Goal: Information Seeking & Learning: Learn about a topic

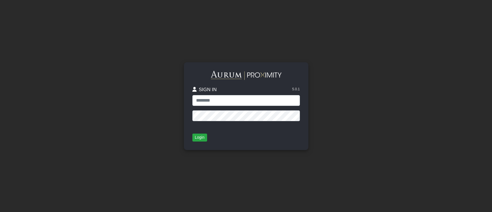
click at [192, 95] on protonpass-control-1e4b at bounding box center [192, 95] width 0 height 0
type input "**********"
click at [198, 142] on div "**********" at bounding box center [246, 106] width 124 height 88
click at [199, 139] on button "Login" at bounding box center [199, 137] width 15 height 8
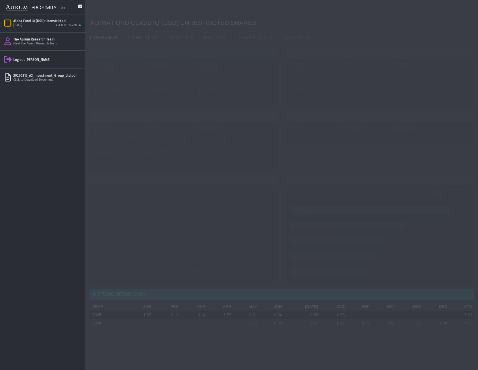
click at [137, 40] on link "PORTFOLIO" at bounding box center [144, 37] width 40 height 11
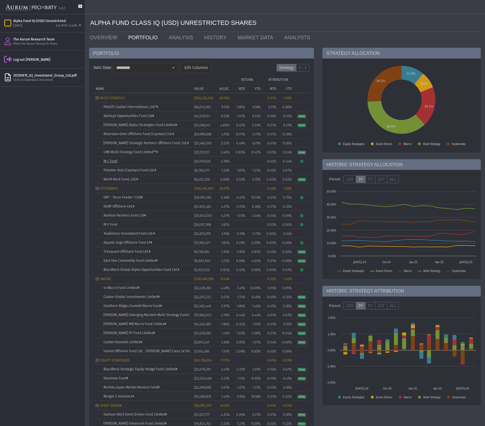
click at [111, 161] on link "M C Fund" at bounding box center [110, 161] width 14 height 4
click at [110, 162] on link "M C Fund" at bounding box center [110, 161] width 14 height 4
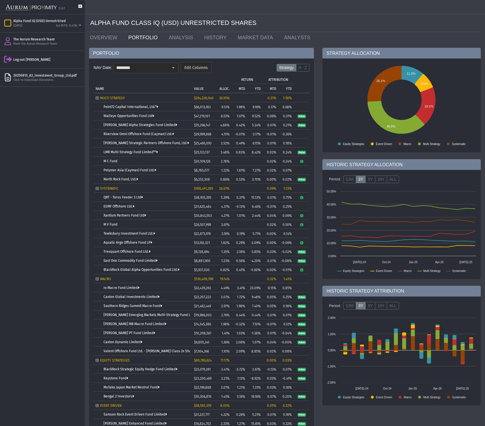
click at [302, 161] on icon "Tree list with 38 rows and 10 columns. Press Ctrl + right arrow to expand the f…" at bounding box center [301, 161] width 4 height 3
click at [110, 162] on link "M C Fund" at bounding box center [110, 161] width 14 height 4
click at [164, 163] on td "M C Fund" at bounding box center [143, 161] width 98 height 9
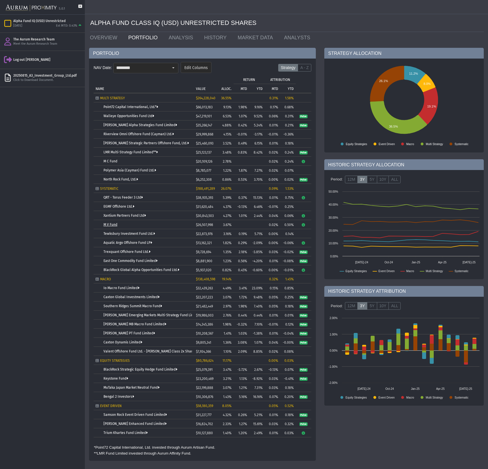
click at [107, 211] on link "M V Fund" at bounding box center [110, 225] width 14 height 4
click at [304, 211] on icon "Tree list with 38 rows and 10 columns. Press Ctrl + right arrow to expand the f…" at bounding box center [303, 224] width 4 height 3
click at [310, 210] on td "Tree list with 38 rows and 10 columns. Press Ctrl + right arrow to expand the f…" at bounding box center [304, 206] width 16 height 9
click at [304, 211] on icon "Tree list with 38 rows and 10 columns. Press Ctrl + right arrow to expand the f…" at bounding box center [303, 215] width 4 height 3
click at [312, 211] on div "NAV Date: ******** Edit Columns Strategy A - Z Tree list with 38 rows and 10 co…" at bounding box center [202, 260] width 227 height 402
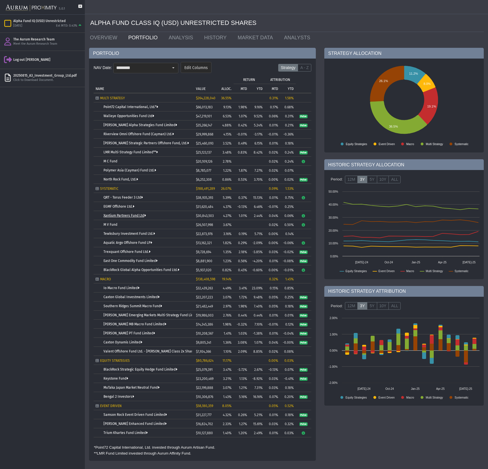
click at [133, 211] on link "Xantium Partners Fund Ltd" at bounding box center [124, 215] width 42 height 4
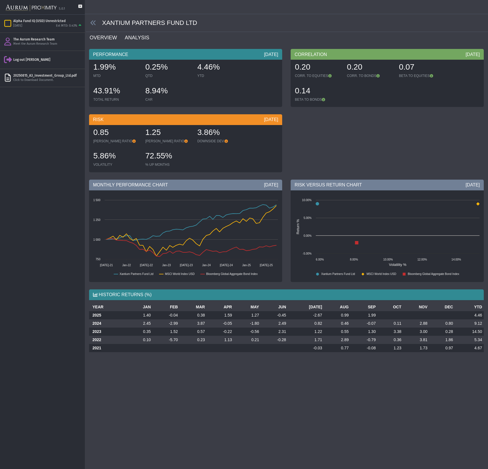
click at [141, 36] on link "ANALYSIS" at bounding box center [140, 37] width 32 height 11
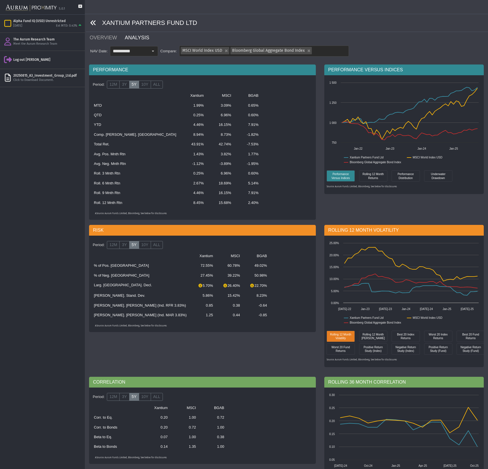
click at [92, 25] on icon at bounding box center [93, 23] width 6 height 6
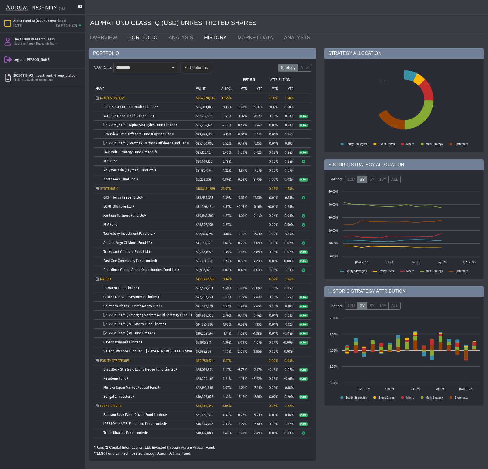
click at [219, 39] on link "HISTORY" at bounding box center [216, 37] width 33 height 11
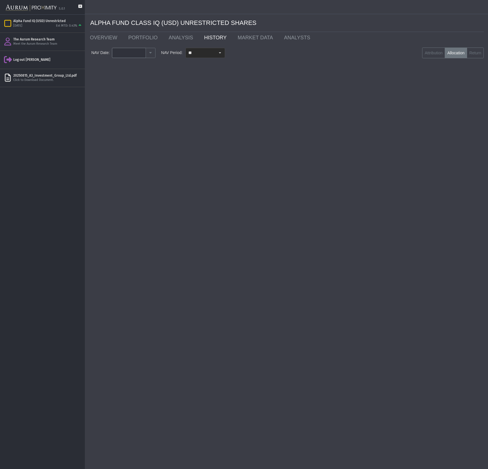
type input "********"
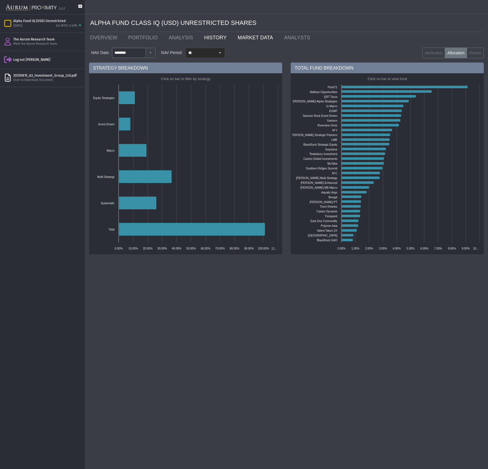
click at [244, 39] on link "MARKET DATA" at bounding box center [256, 37] width 46 height 11
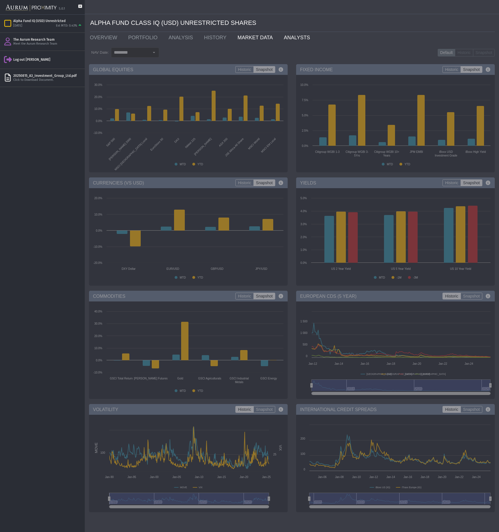
click at [289, 36] on link "ANALYSTS" at bounding box center [298, 37] width 37 height 11
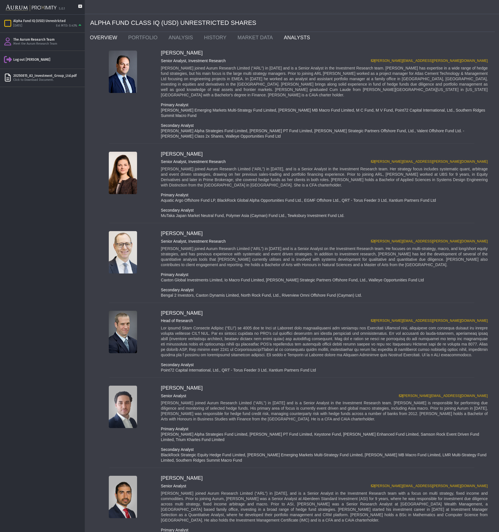
click at [108, 39] on link "OVERVIEW" at bounding box center [105, 37] width 38 height 11
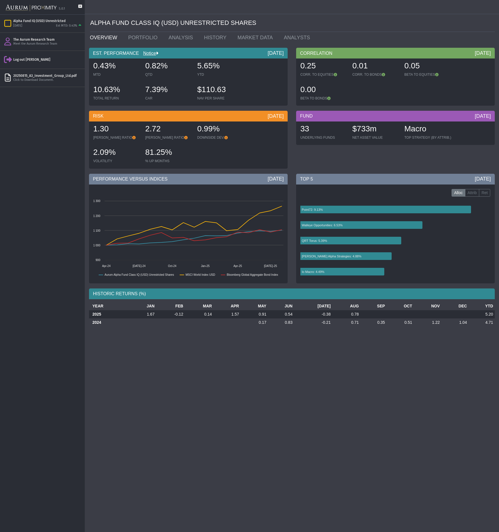
drag, startPoint x: 473, startPoint y: 179, endPoint x: 493, endPoint y: 179, distance: 19.2
click at [491, 179] on div "TOP [DATE]" at bounding box center [395, 179] width 199 height 11
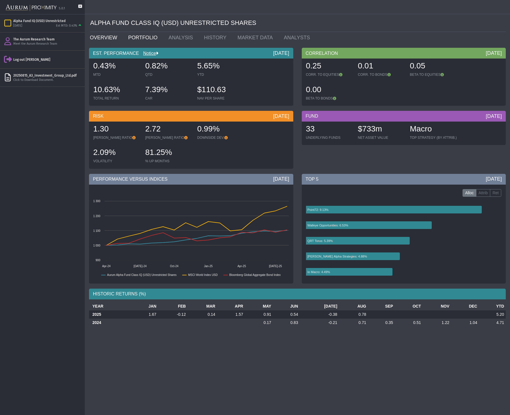
click at [139, 38] on link "PORTFOLIO" at bounding box center [144, 37] width 40 height 11
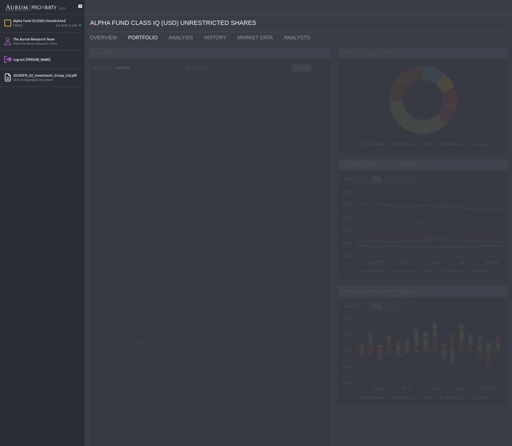
click at [128, 108] on link "Point72 Capital International, Ltd.*" at bounding box center [130, 107] width 55 height 4
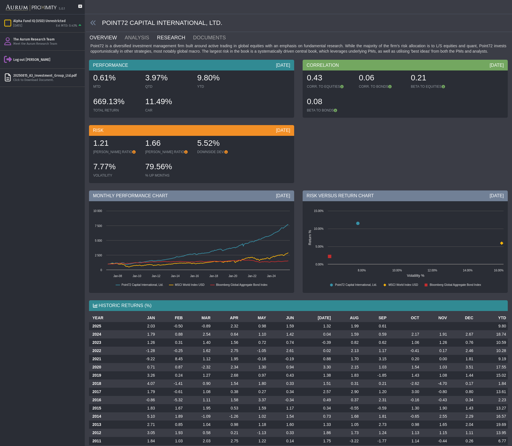
click at [178, 39] on link "RESEARCH" at bounding box center [175, 37] width 36 height 11
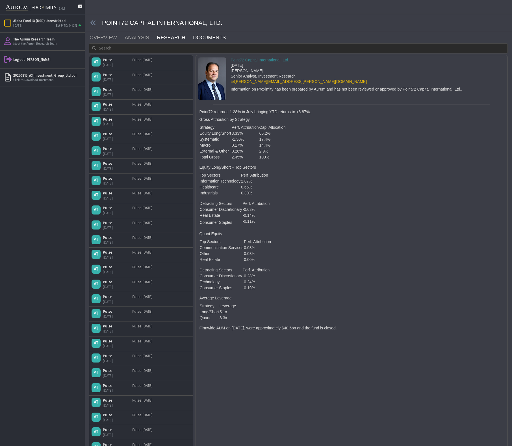
click at [204, 39] on link "DOCUMENTS" at bounding box center [213, 37] width 41 height 11
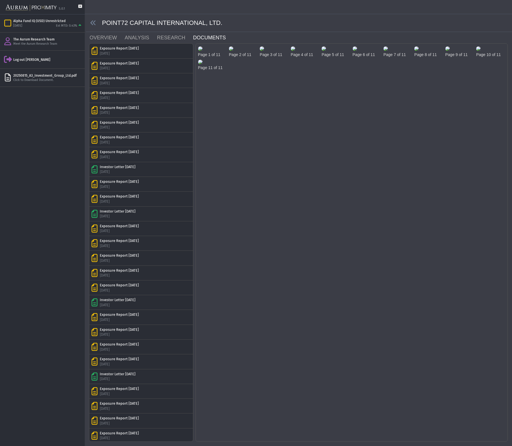
click at [203, 51] on img at bounding box center [200, 48] width 5 height 5
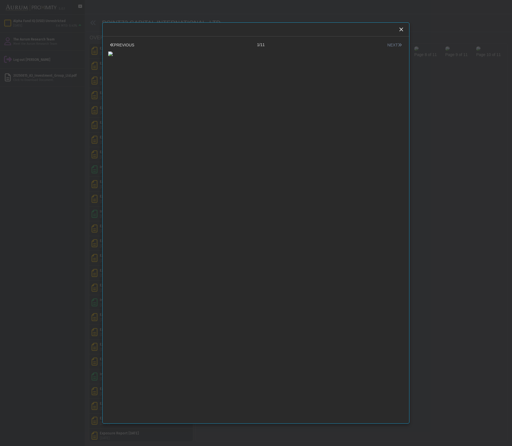
click at [397, 45] on button "NEXT" at bounding box center [395, 45] width 18 height 6
click at [126, 48] on div at bounding box center [255, 52] width 295 height 8
click at [126, 46] on button "PREVIOUS" at bounding box center [122, 45] width 28 height 6
click at [402, 26] on div "Close" at bounding box center [402, 30] width 10 height 10
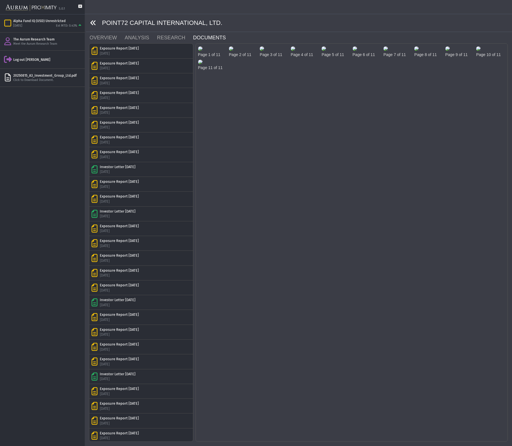
click at [96, 22] on icon at bounding box center [93, 23] width 6 height 6
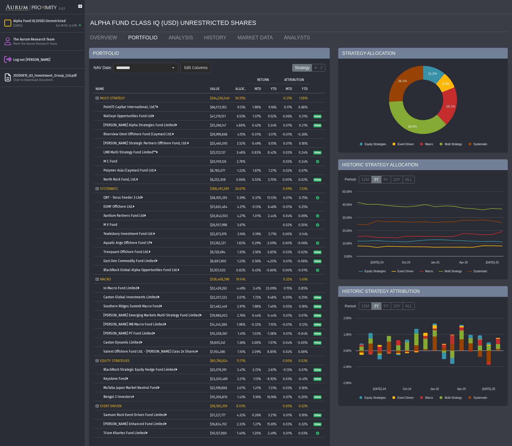
click at [127, 118] on td "Walleye Opportunities Fund Ltd" at bounding box center [151, 115] width 115 height 9
click at [123, 116] on link "Walleye Opportunities Fund Ltd" at bounding box center [128, 116] width 51 height 4
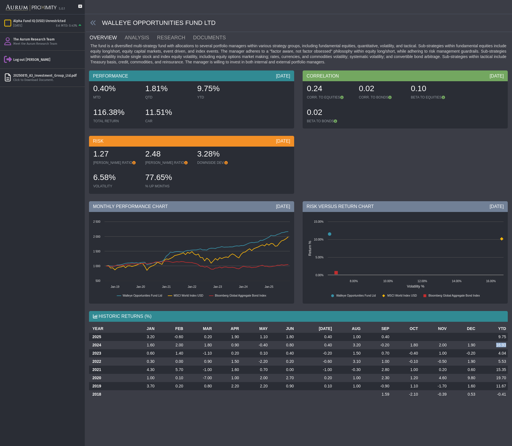
drag, startPoint x: 497, startPoint y: 346, endPoint x: 506, endPoint y: 345, distance: 8.3
click at [491, 211] on td "16.93" at bounding box center [492, 345] width 31 height 8
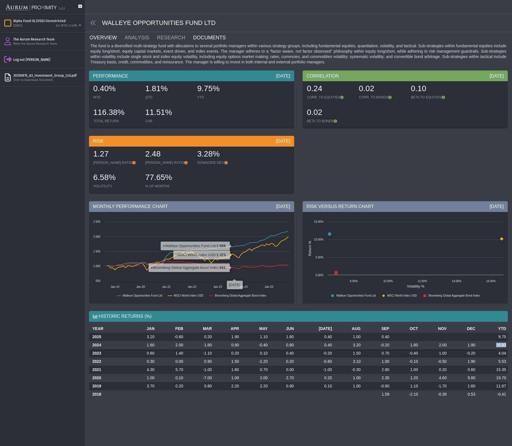
click at [207, 36] on link "DOCUMENTS" at bounding box center [213, 37] width 41 height 11
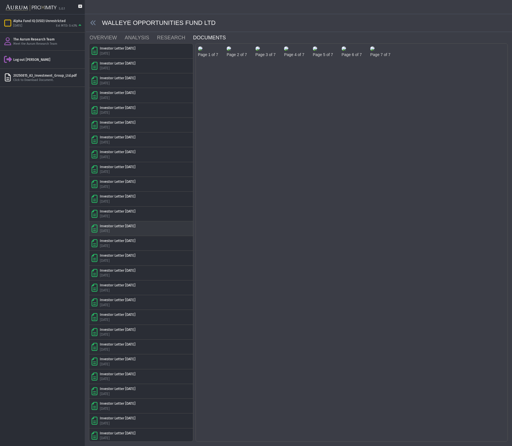
click at [120, 211] on div "[DATE]" at bounding box center [118, 230] width 36 height 5
click at [131, 211] on div "[DATE]" at bounding box center [118, 215] width 36 height 5
click at [203, 51] on img at bounding box center [200, 48] width 5 height 5
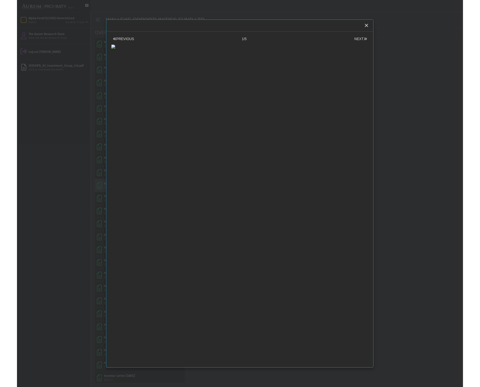
scroll to position [10, 0]
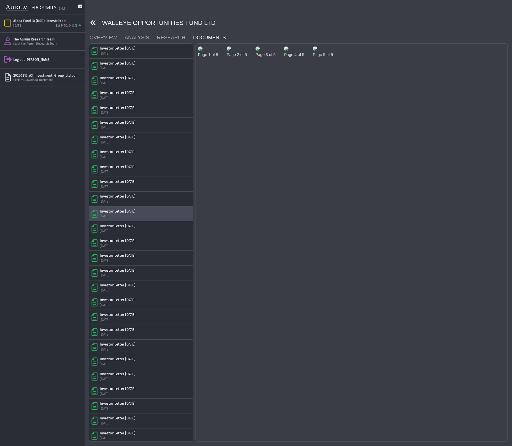
click at [93, 21] on icon at bounding box center [93, 23] width 6 height 6
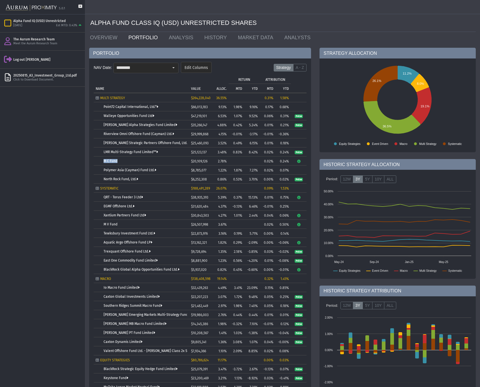
drag, startPoint x: 96, startPoint y: 161, endPoint x: 133, endPoint y: 160, distance: 36.5
click at [132, 160] on td "M C Fund" at bounding box center [141, 161] width 95 height 9
click at [141, 160] on div "M C Fund" at bounding box center [144, 161] width 83 height 4
drag, startPoint x: 102, startPoint y: 163, endPoint x: 139, endPoint y: 159, distance: 36.9
click at [139, 159] on td "M C Fund" at bounding box center [141, 161] width 95 height 9
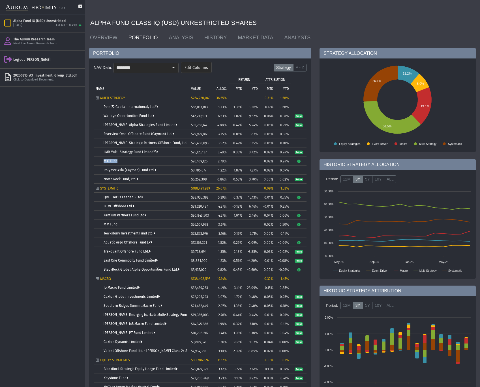
click at [139, 159] on div "M C Fund" at bounding box center [144, 161] width 83 height 4
click at [299, 161] on icon "Tree list with 38 rows and 10 columns. Press Ctrl + right arrow to expand the f…" at bounding box center [298, 161] width 4 height 3
click at [141, 159] on td "M C Fund" at bounding box center [141, 161] width 95 height 9
click at [298, 198] on icon "Tree list with 38 rows and 10 columns. Press Ctrl + right arrow to expand the f…" at bounding box center [298, 197] width 4 height 3
click at [175, 199] on td "QRT - Torus Feeder 3 Ltd" at bounding box center [141, 197] width 95 height 9
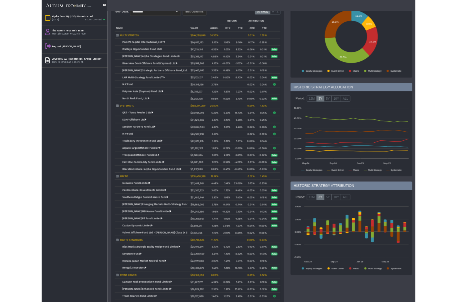
scroll to position [24, 0]
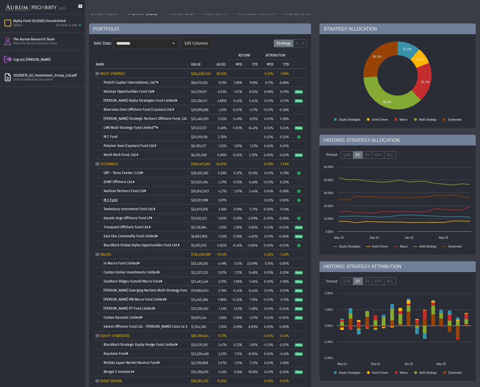
click at [107, 201] on link "M V Fund" at bounding box center [110, 200] width 14 height 4
click at [112, 200] on link "M V Fund" at bounding box center [110, 200] width 14 height 4
click at [111, 137] on link "M C Fund" at bounding box center [110, 137] width 14 height 4
click at [100, 136] on div "Tree list with 38 rows and 10 columns. Press Ctrl + right arrow to expand the f…" at bounding box center [102, 137] width 4 height 4
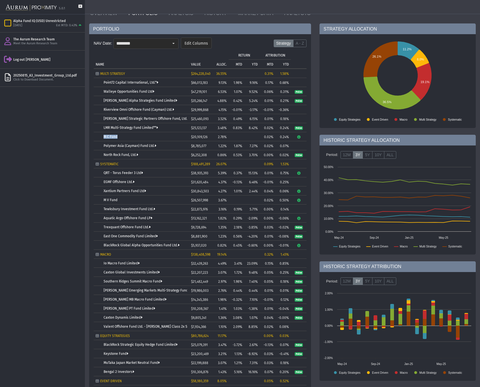
drag, startPoint x: 99, startPoint y: 137, endPoint x: 132, endPoint y: 137, distance: 33.4
click at [132, 137] on td "M C Fund" at bounding box center [141, 136] width 95 height 9
click at [132, 137] on div "M C Fund" at bounding box center [144, 137] width 83 height 4
drag, startPoint x: 100, startPoint y: 135, endPoint x: 137, endPoint y: 139, distance: 37.5
click at [137, 139] on td "M C Fund" at bounding box center [141, 136] width 95 height 9
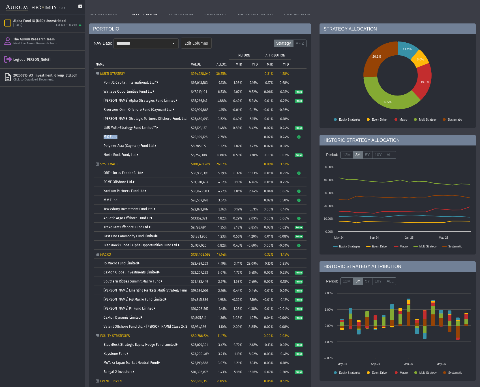
copy td "M C Fund"
click at [100, 199] on div "Tree list with 38 rows and 10 columns. Press Ctrl + right arrow to expand the f…" at bounding box center [102, 200] width 4 height 4
drag, startPoint x: 98, startPoint y: 200, endPoint x: 132, endPoint y: 199, distance: 34.2
click at [132, 199] on td "M V Fund" at bounding box center [141, 200] width 95 height 9
copy td "M V Fund"
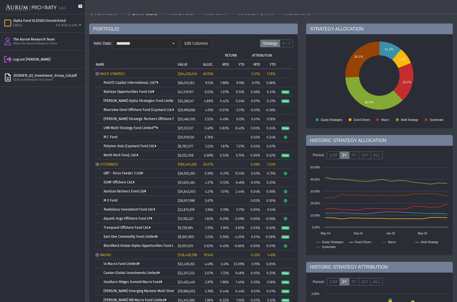
click at [42, 113] on div "Pull down to refresh... Release to refresh... Refreshing... Alpha Fund IQ (USD)…" at bounding box center [42, 157] width 85 height 287
click at [79, 7] on icon at bounding box center [80, 10] width 4 height 10
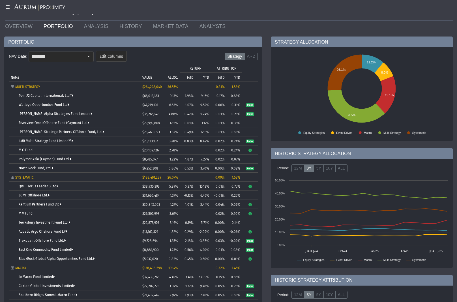
scroll to position [0, 0]
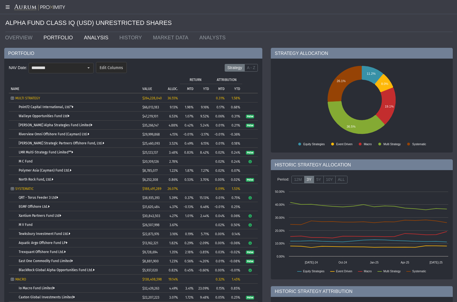
click at [93, 38] on link "ANALYSIS" at bounding box center [97, 37] width 36 height 11
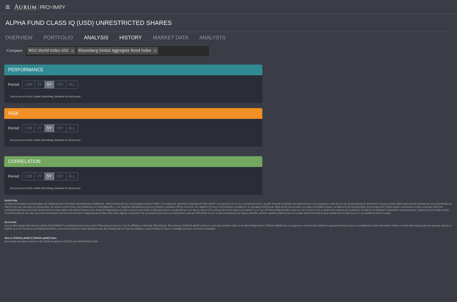
click at [130, 35] on link "HISTORY" at bounding box center [131, 37] width 33 height 11
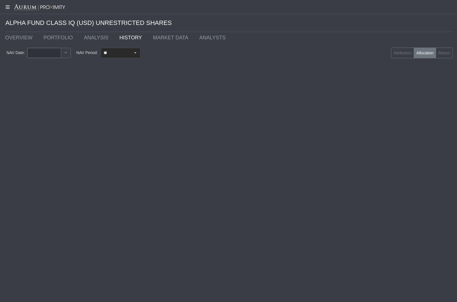
type input "********"
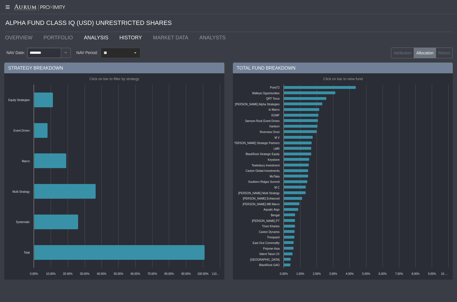
click at [102, 39] on link "ANALYSIS" at bounding box center [97, 37] width 36 height 11
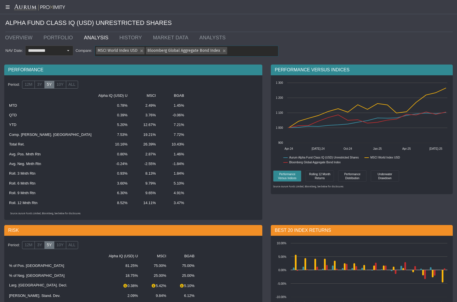
click at [235, 50] on div "MSCI World Index USD Bloomberg Global Aggregate Bond Index" at bounding box center [186, 51] width 183 height 10
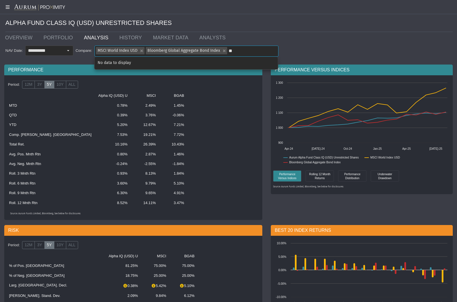
type input "*"
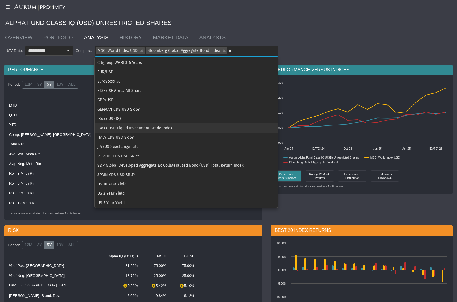
scroll to position [107, 0]
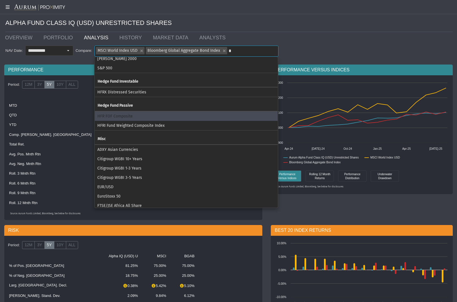
click at [137, 117] on div "HFR FOF Composite" at bounding box center [186, 115] width 183 height 9
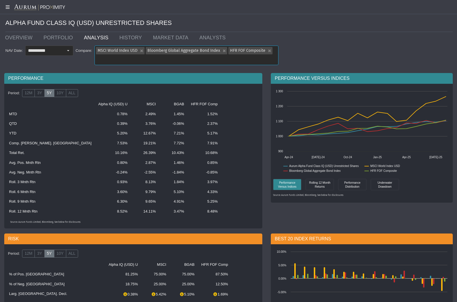
click at [222, 51] on div "Bloomberg Global Aggregate Bond Index" at bounding box center [223, 50] width 7 height 7
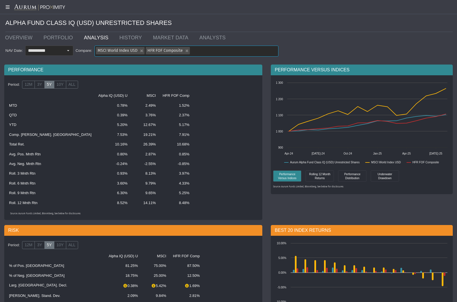
click at [140, 50] on div "MSCI World Index USD" at bounding box center [140, 50] width 7 height 7
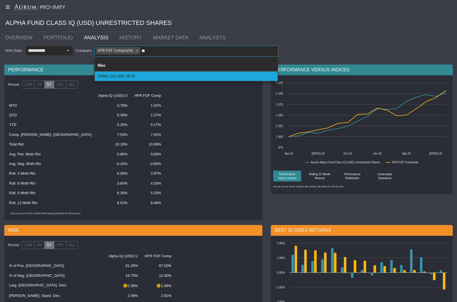
type input "*"
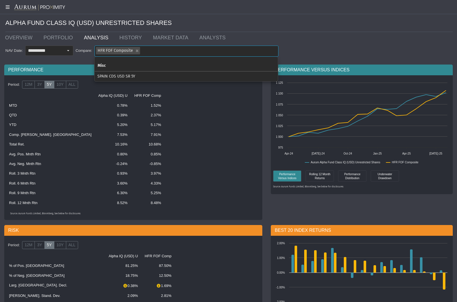
click at [320, 49] on div "**********" at bounding box center [228, 52] width 448 height 12
